Goal: Information Seeking & Learning: Learn about a topic

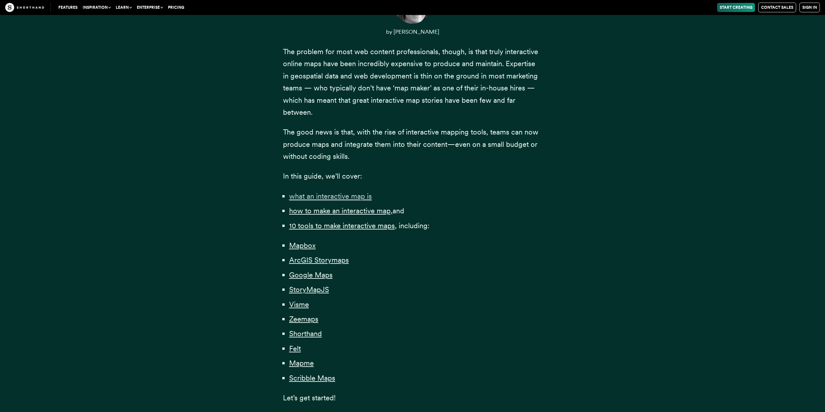
scroll to position [324, 0]
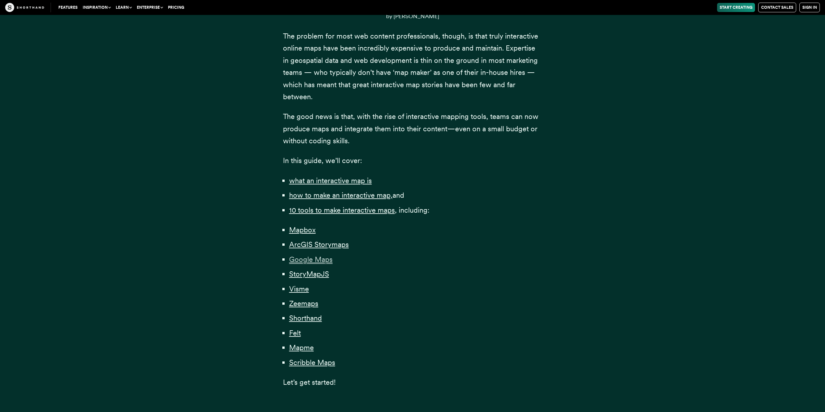
click at [307, 258] on span "Google Maps" at bounding box center [310, 259] width 43 height 9
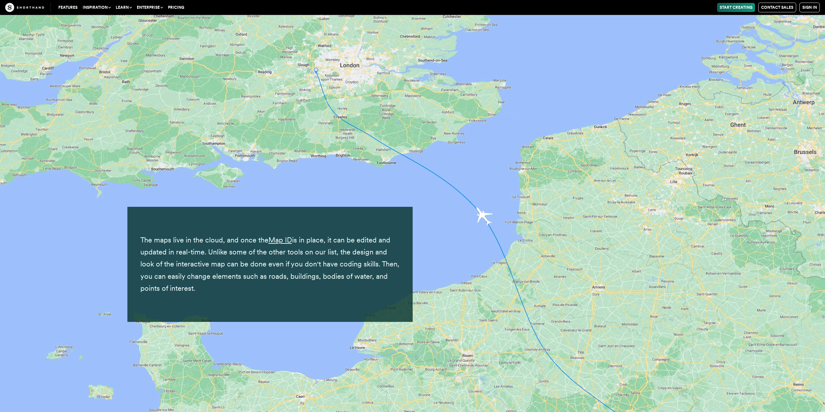
scroll to position [7003, 0]
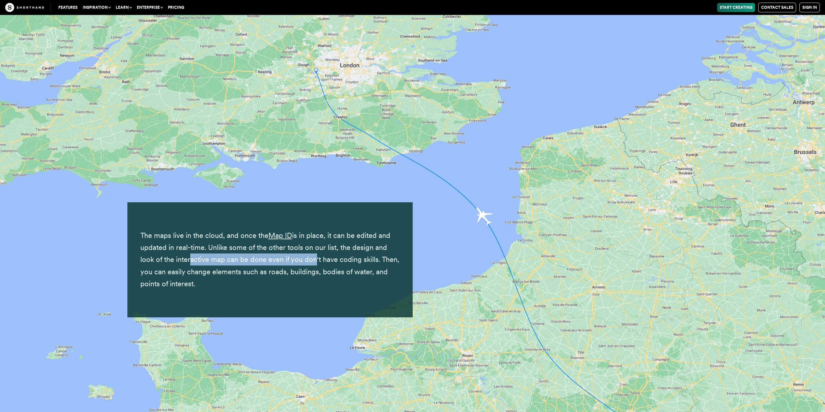
drag, startPoint x: 171, startPoint y: 249, endPoint x: 297, endPoint y: 243, distance: 126.6
click at [297, 243] on p "The maps live in the cloud, and once the Map ID is in place, it can be edited a…" at bounding box center [269, 260] width 259 height 61
click at [368, 243] on p "The maps live in the cloud, and once the Map ID is in place, it can be edited a…" at bounding box center [269, 260] width 259 height 61
drag, startPoint x: 348, startPoint y: 235, endPoint x: 394, endPoint y: 233, distance: 46.1
click at [394, 233] on p "The maps live in the cloud, and once the Map ID is in place, it can be edited a…" at bounding box center [269, 260] width 259 height 61
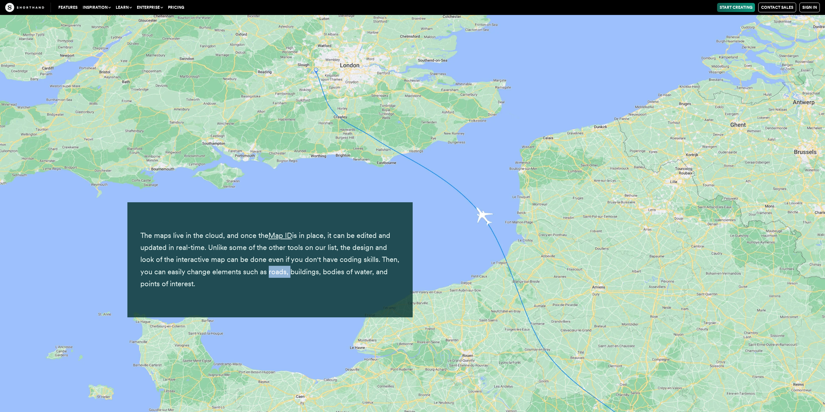
drag, startPoint x: 252, startPoint y: 263, endPoint x: 272, endPoint y: 263, distance: 20.7
click at [272, 263] on p "The maps live in the cloud, and once the Map ID is in place, it can be edited a…" at bounding box center [269, 260] width 259 height 61
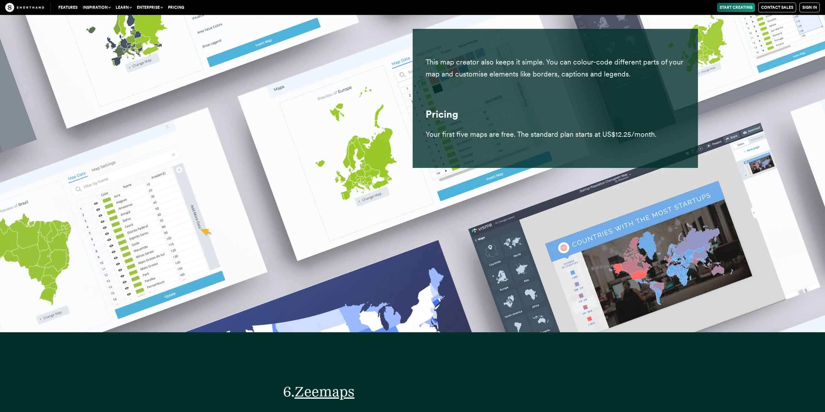
scroll to position [12028, 0]
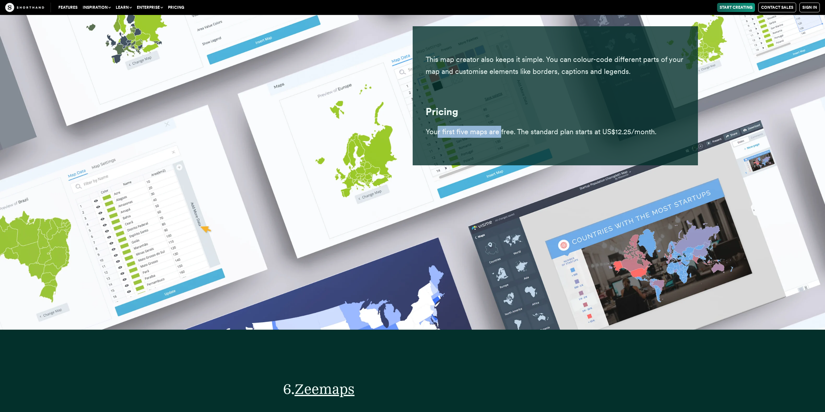
drag, startPoint x: 438, startPoint y: 119, endPoint x: 505, endPoint y: 117, distance: 66.8
click at [500, 126] on p "Your first five maps are free. The standard plan starts at US$12.25/month." at bounding box center [555, 132] width 259 height 12
click at [588, 126] on p "Your first five maps are free. The standard plan starts at US$12.25/month." at bounding box center [555, 132] width 259 height 12
drag, startPoint x: 652, startPoint y: 120, endPoint x: 662, endPoint y: 120, distance: 10.7
click at [662, 126] on p "Your first five maps are free. The standard plan starts at US$12.25/month." at bounding box center [555, 132] width 259 height 12
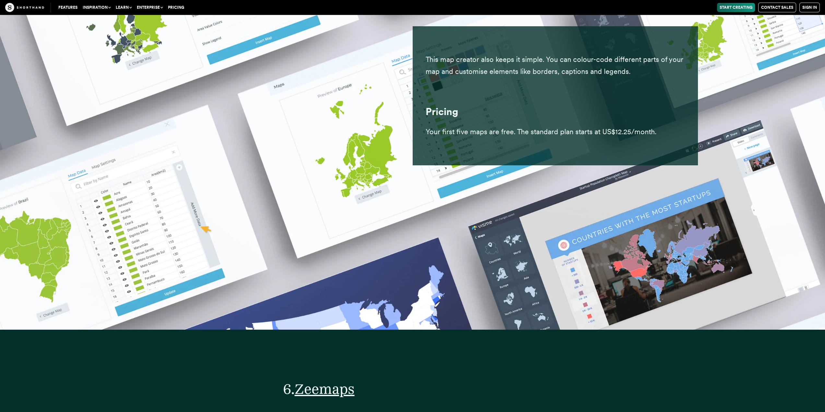
click at [544, 129] on div "This map creator also keeps it simple. You can colour-code different parts of y…" at bounding box center [555, 96] width 259 height 126
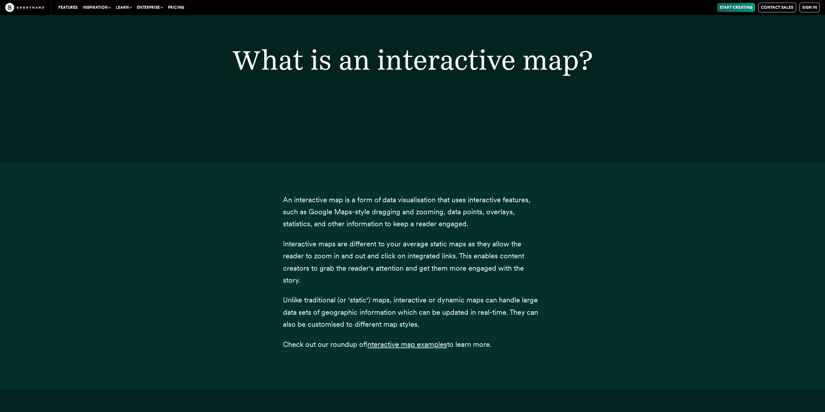
scroll to position [0, 0]
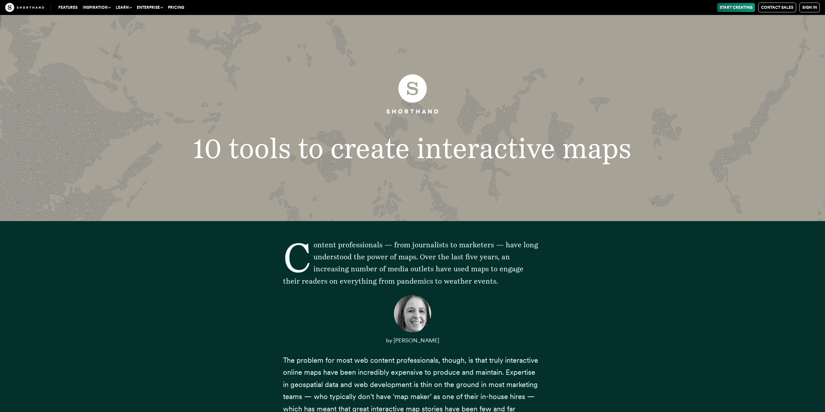
click at [651, 9] on nav "Features Inspiration Use Cases Shorthand is perfect for a wide range of content…" at bounding box center [435, 8] width 769 height 10
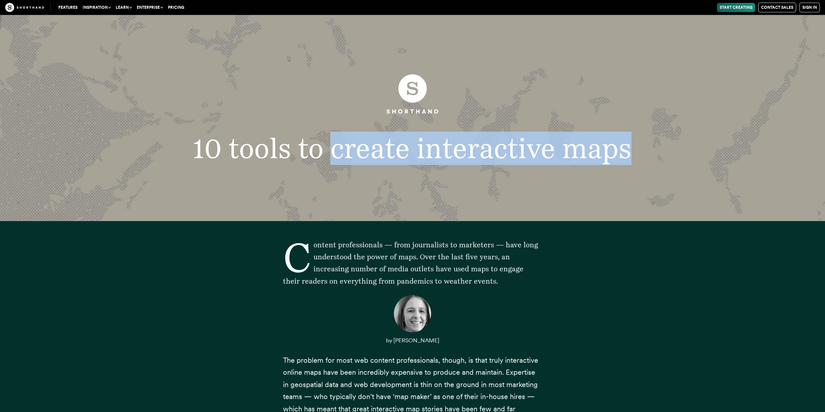
drag, startPoint x: 336, startPoint y: 150, endPoint x: 646, endPoint y: 159, distance: 310.7
click at [646, 159] on h1 "10 tools to create interactive maps" at bounding box center [413, 149] width 476 height 28
click at [485, 149] on h1 "10 tools to create interactive maps" at bounding box center [413, 149] width 476 height 28
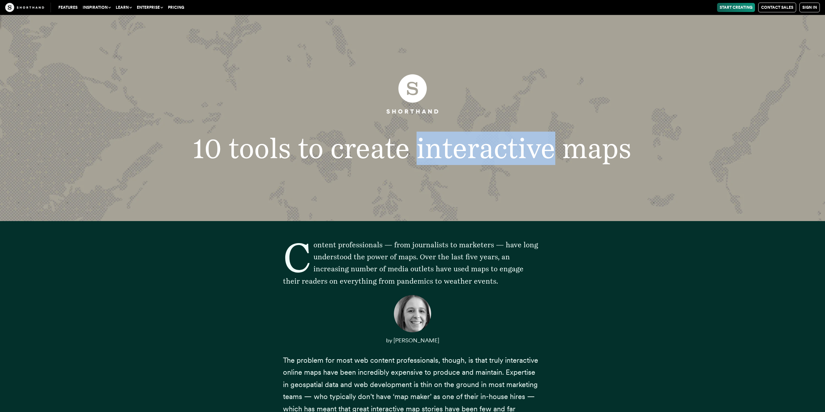
drag, startPoint x: 418, startPoint y: 148, endPoint x: 552, endPoint y: 147, distance: 134.6
click at [552, 147] on h1 "10 tools to create interactive maps" at bounding box center [413, 149] width 476 height 28
click at [488, 147] on h1 "10 tools to create interactive maps" at bounding box center [413, 149] width 476 height 28
click at [484, 145] on h1 "10 tools to create interactive maps" at bounding box center [413, 149] width 476 height 28
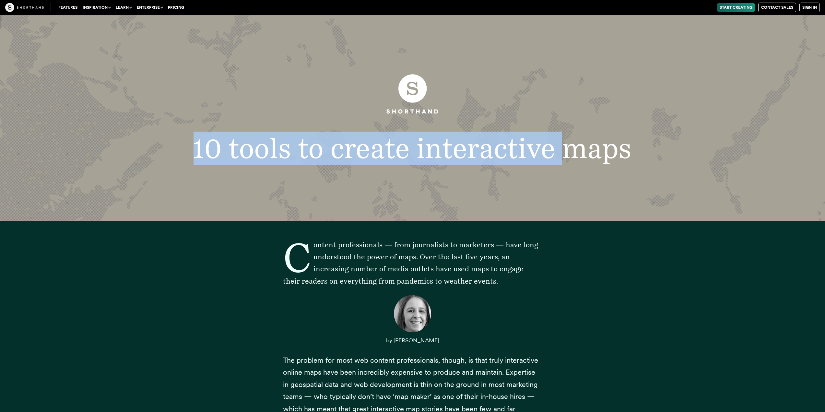
drag, startPoint x: 200, startPoint y: 148, endPoint x: 605, endPoint y: 150, distance: 404.6
click at [594, 150] on h1 "10 tools to create interactive maps" at bounding box center [413, 149] width 476 height 28
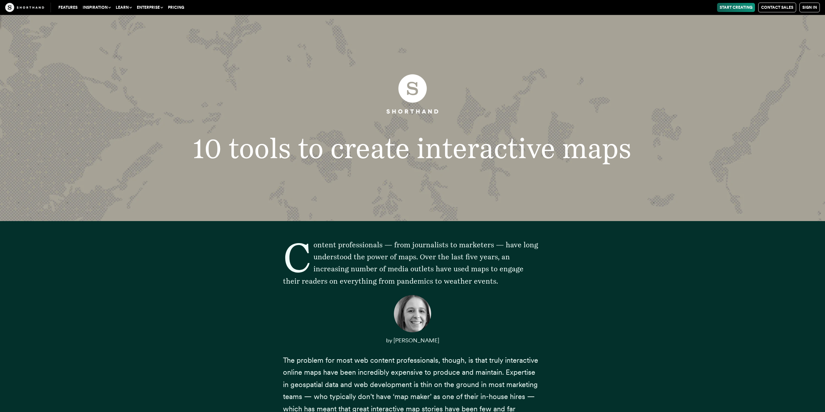
click at [623, 154] on h1 "10 tools to create interactive maps" at bounding box center [413, 149] width 476 height 28
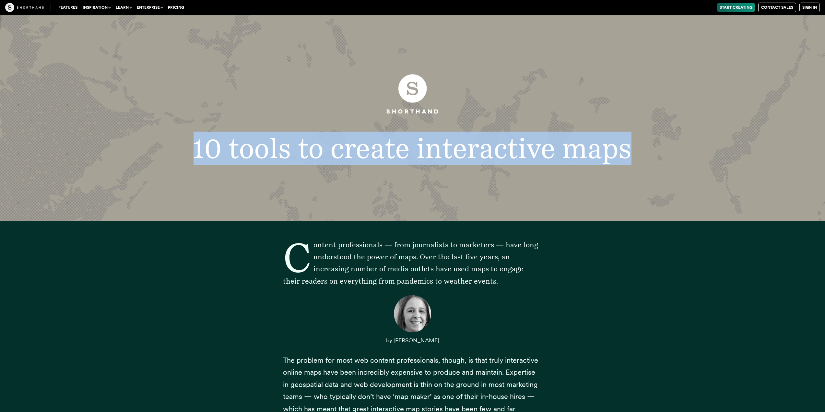
drag, startPoint x: 627, startPoint y: 150, endPoint x: 76, endPoint y: 153, distance: 551.8
click at [76, 153] on header "10 tools to create interactive maps" at bounding box center [412, 118] width 825 height 206
click at [212, 155] on h1 "10 tools to create interactive maps" at bounding box center [413, 149] width 476 height 28
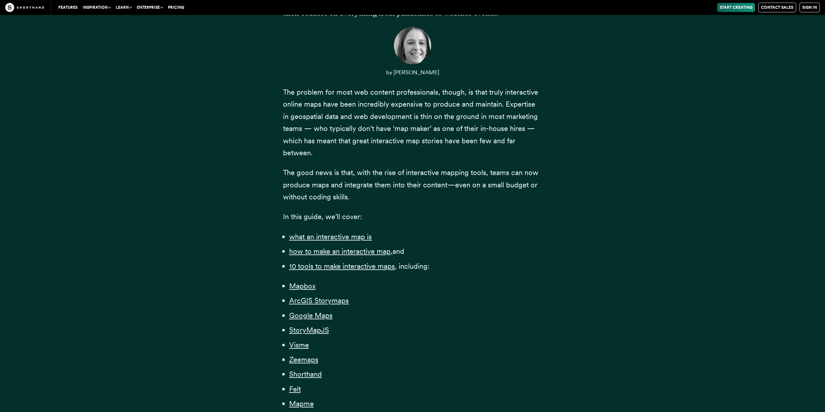
scroll to position [357, 0]
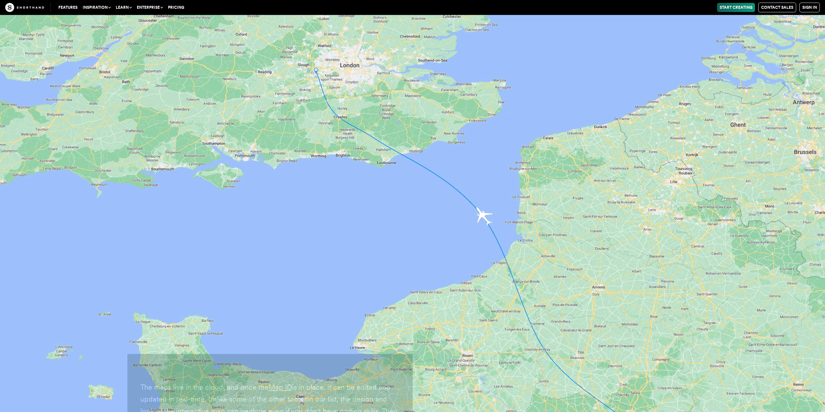
scroll to position [6977, 0]
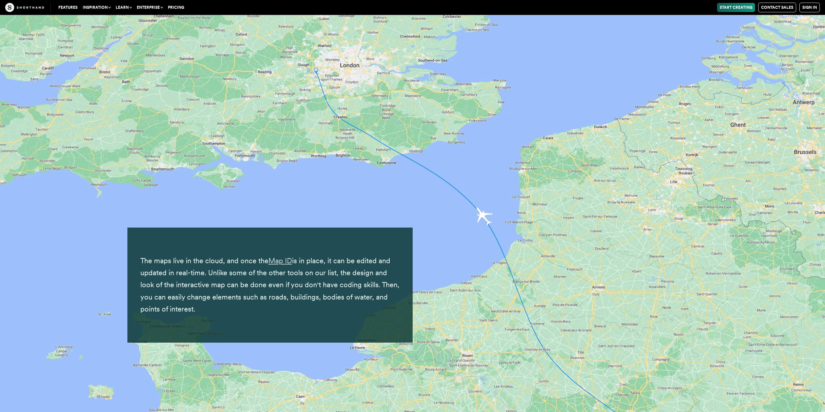
click at [278, 256] on link "Map ID" at bounding box center [280, 260] width 24 height 8
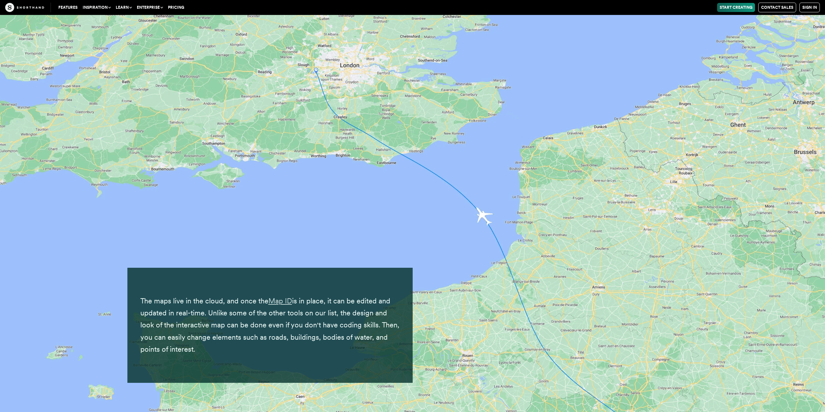
scroll to position [6945, 0]
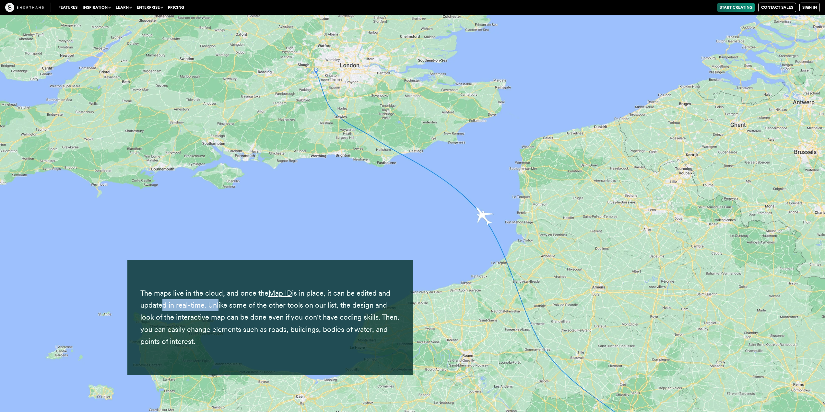
drag, startPoint x: 160, startPoint y: 294, endPoint x: 216, endPoint y: 294, distance: 56.1
click at [216, 294] on p "The maps live in the cloud, and once the Map ID is in place, it can be edited a…" at bounding box center [269, 317] width 259 height 61
click at [177, 290] on p "The maps live in the cloud, and once the Map ID is in place, it can be edited a…" at bounding box center [269, 317] width 259 height 61
click at [177, 297] on p "The maps live in the cloud, and once the Map ID is in place, it can be edited a…" at bounding box center [269, 317] width 259 height 61
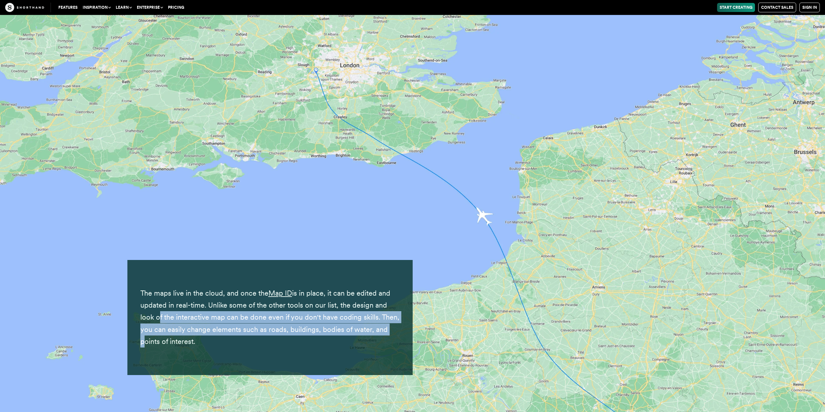
drag, startPoint x: 141, startPoint y: 306, endPoint x: 375, endPoint y: 315, distance: 233.6
click at [375, 315] on p "The maps live in the cloud, and once the Map ID is in place, it can be edited a…" at bounding box center [269, 317] width 259 height 61
click at [267, 319] on p "The maps live in the cloud, and once the Map ID is in place, it can be edited a…" at bounding box center [269, 317] width 259 height 61
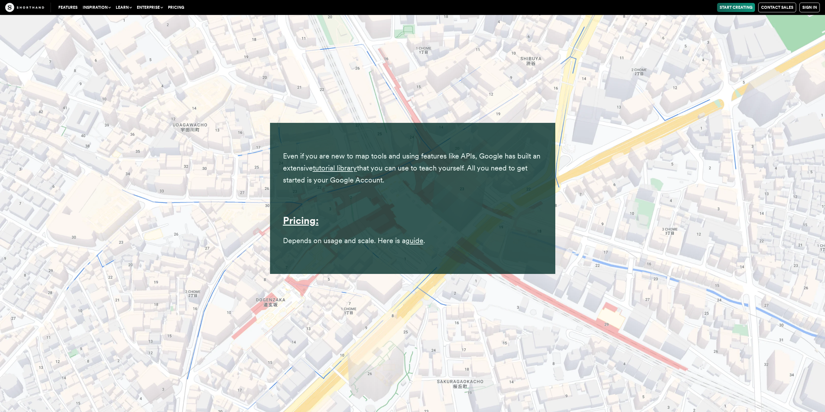
scroll to position [8047, 0]
